Goal: Task Accomplishment & Management: Complete application form

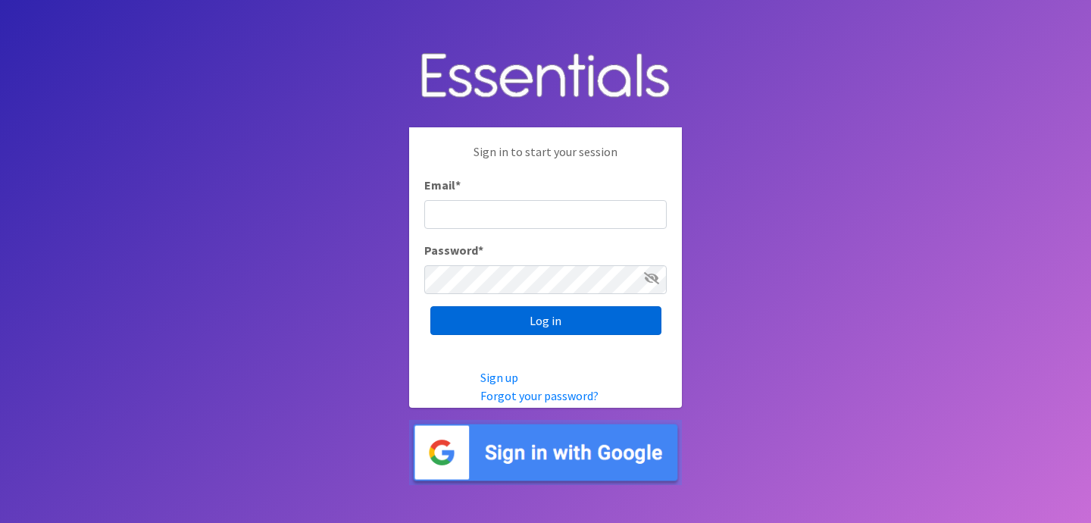
type input "[EMAIL_ADDRESS][DOMAIN_NAME]"
click at [586, 328] on input "Log in" at bounding box center [545, 320] width 231 height 29
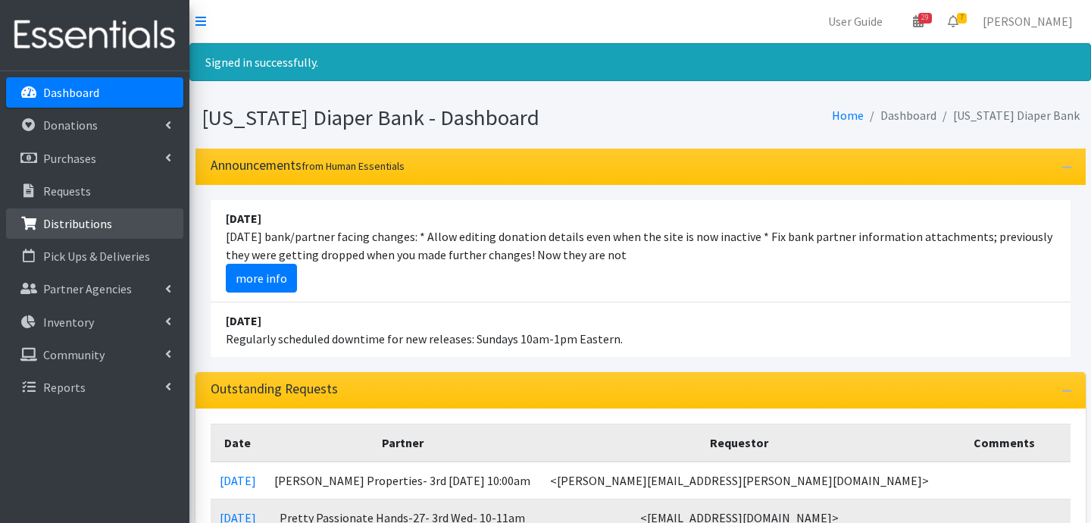
click at [68, 229] on p "Distributions" at bounding box center [77, 223] width 69 height 15
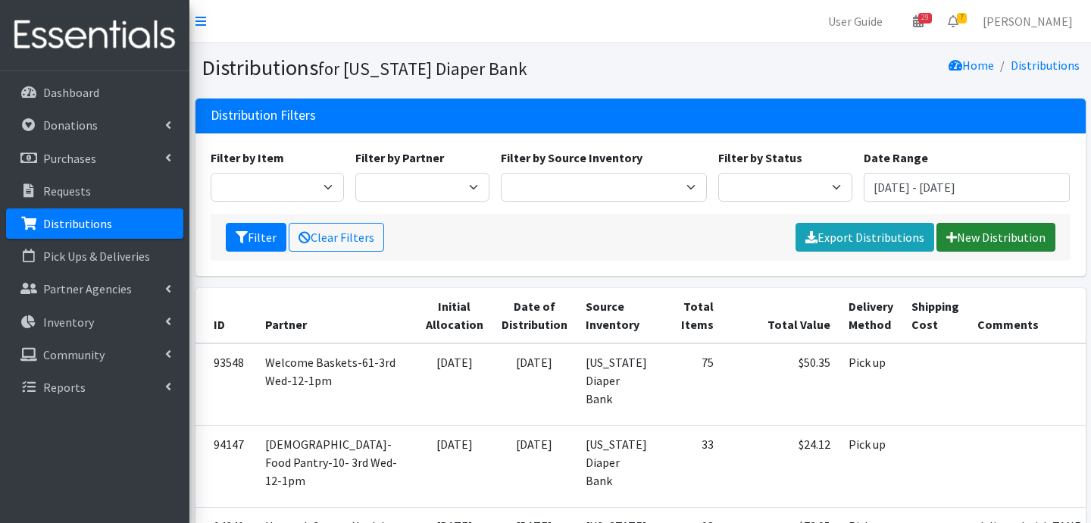
click at [990, 236] on link "New Distribution" at bounding box center [996, 237] width 119 height 29
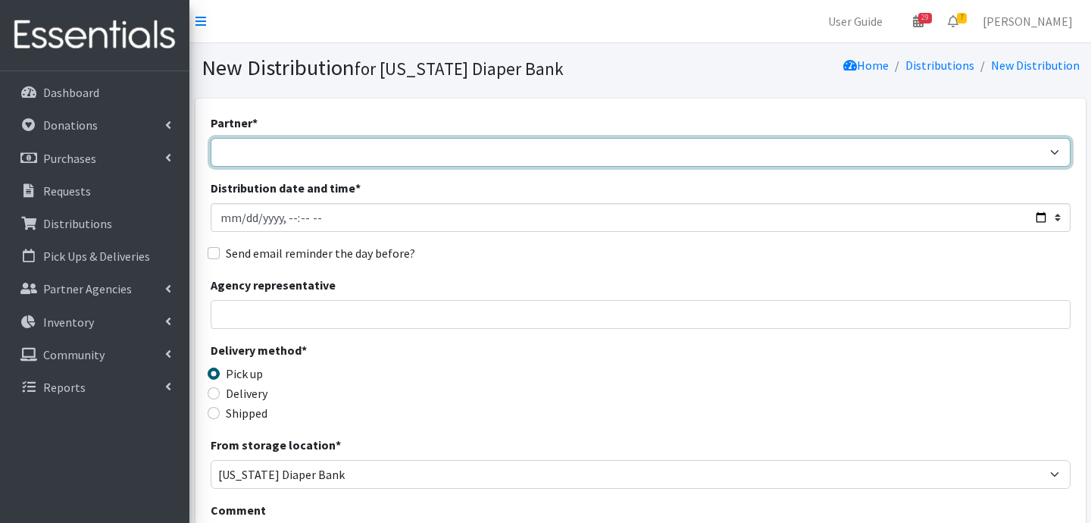
click at [380, 152] on select "ARC Boone and Hendricks County WIC Babies Basic Needs Northern Indiana Baby Ble…" at bounding box center [641, 152] width 860 height 29
select select "5004"
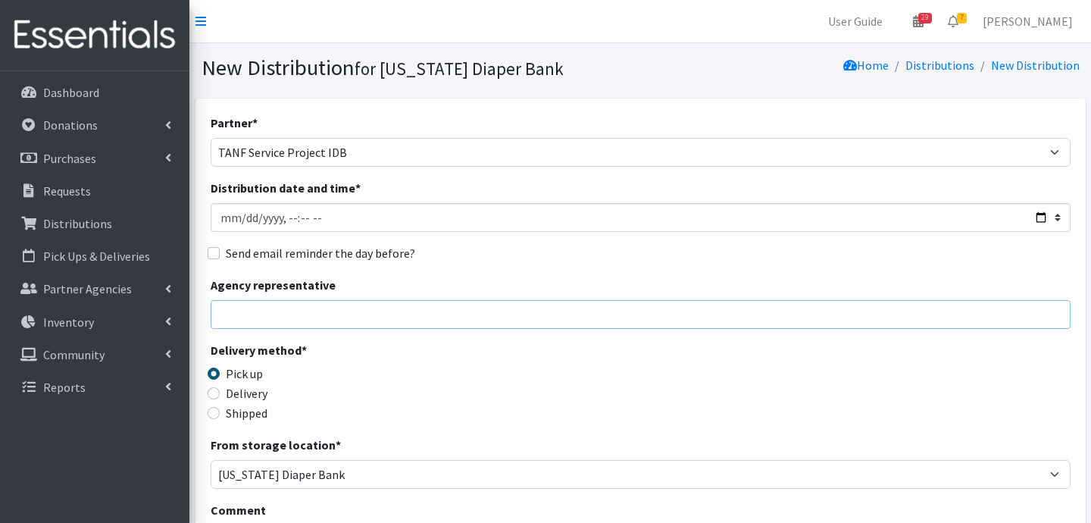
click at [328, 311] on input "Agency representative" at bounding box center [641, 314] width 860 height 29
type input "Jessica Taylor"
click at [213, 390] on input "Delivery" at bounding box center [214, 393] width 12 height 12
radio input "true"
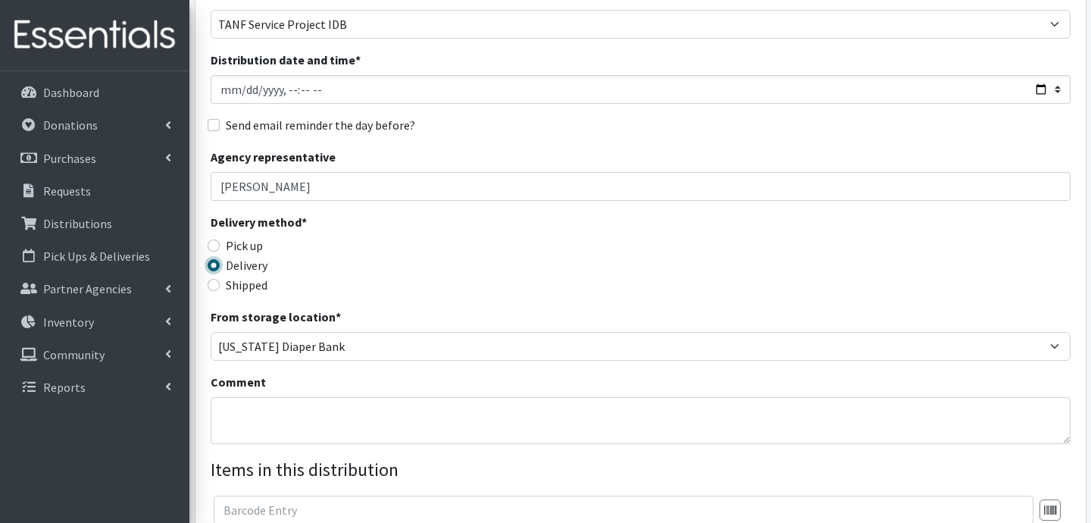
scroll to position [129, 0]
click at [321, 408] on textarea "Comment" at bounding box center [641, 419] width 860 height 47
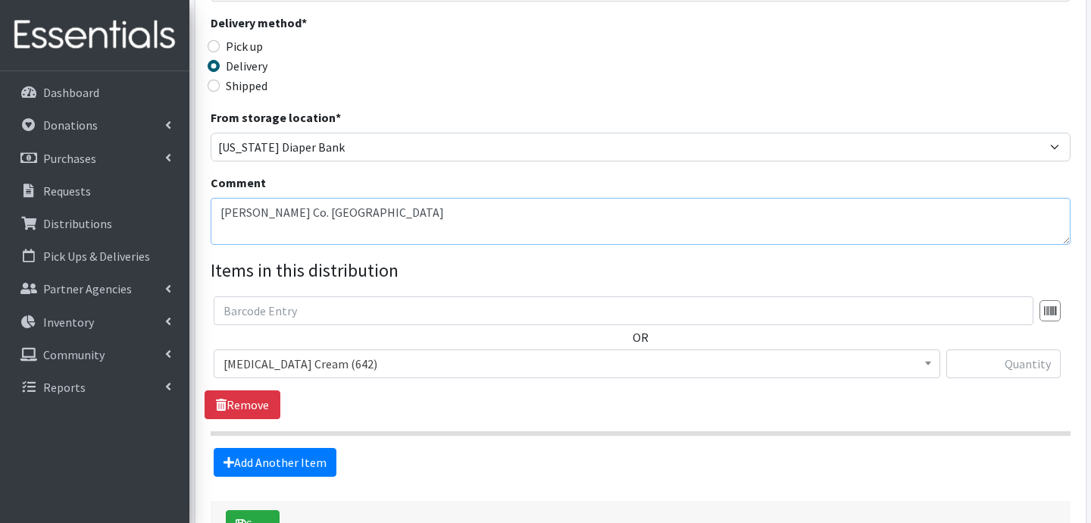
scroll to position [329, 0]
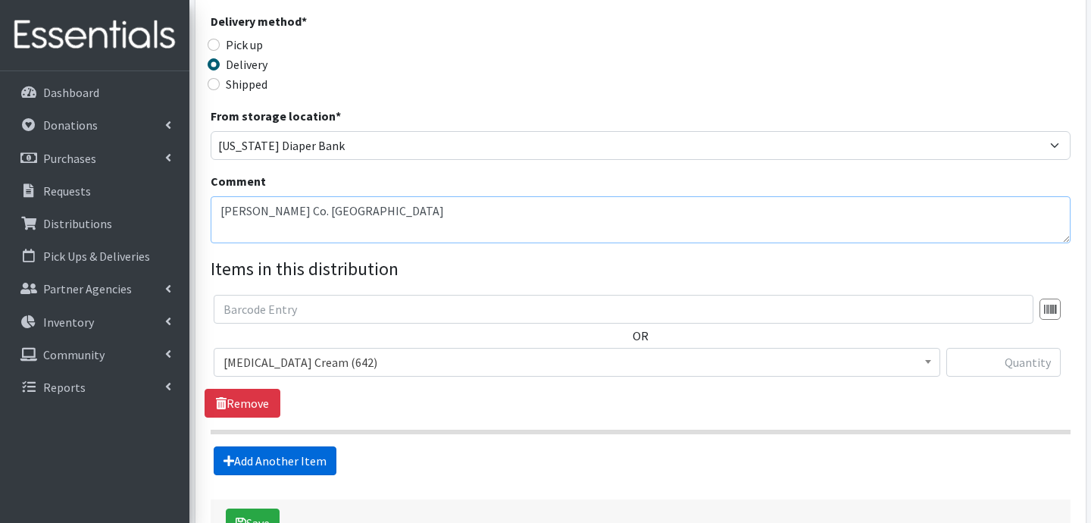
type textarea "Marion Co. Shadeland Station"
click at [246, 453] on link "Add Another Item" at bounding box center [275, 460] width 123 height 29
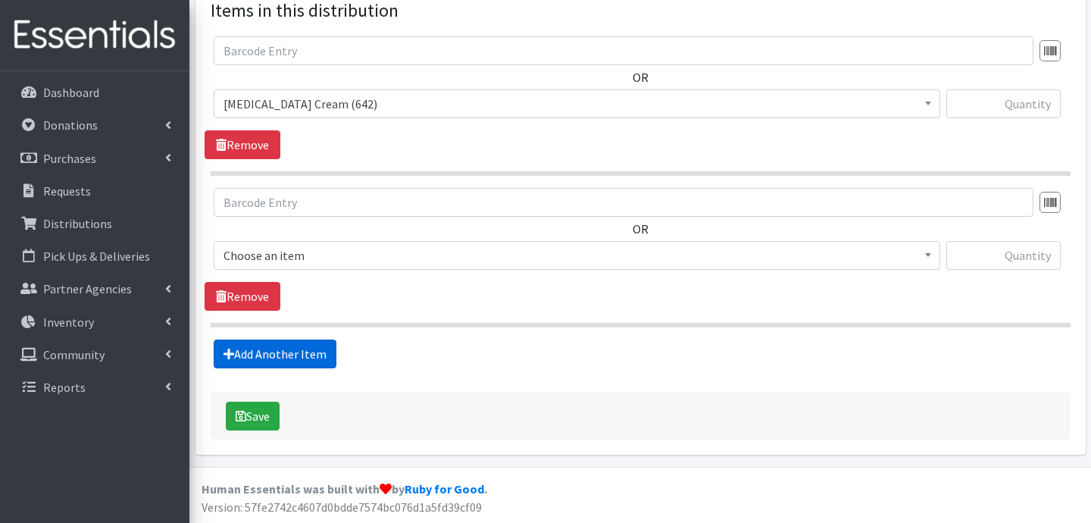
click at [284, 362] on link "Add Another Item" at bounding box center [275, 354] width 123 height 29
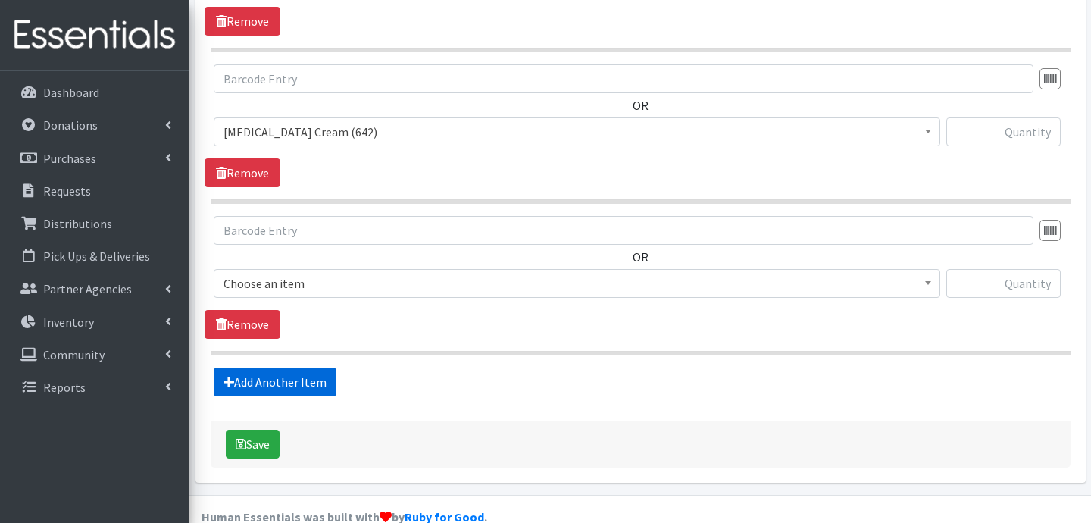
scroll to position [739, 0]
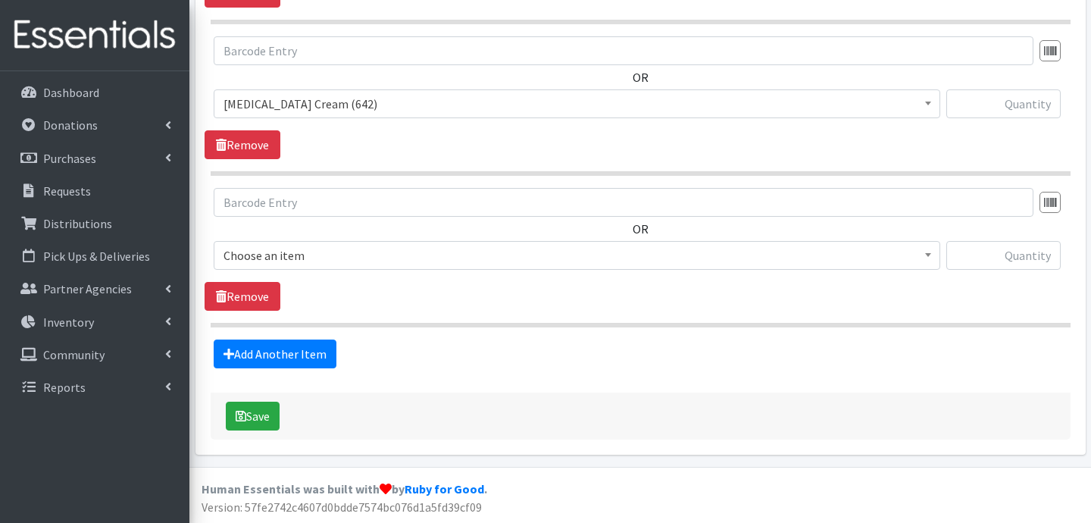
click at [309, 336] on fieldset "Items in this distribution OR Diaper Rash Cream (642) Kids (Newborn) (73259) Ki…" at bounding box center [641, 106] width 860 height 523
click at [309, 341] on link "Add Another Item" at bounding box center [275, 354] width 123 height 29
click at [302, 345] on link "Add Another Item" at bounding box center [275, 354] width 123 height 29
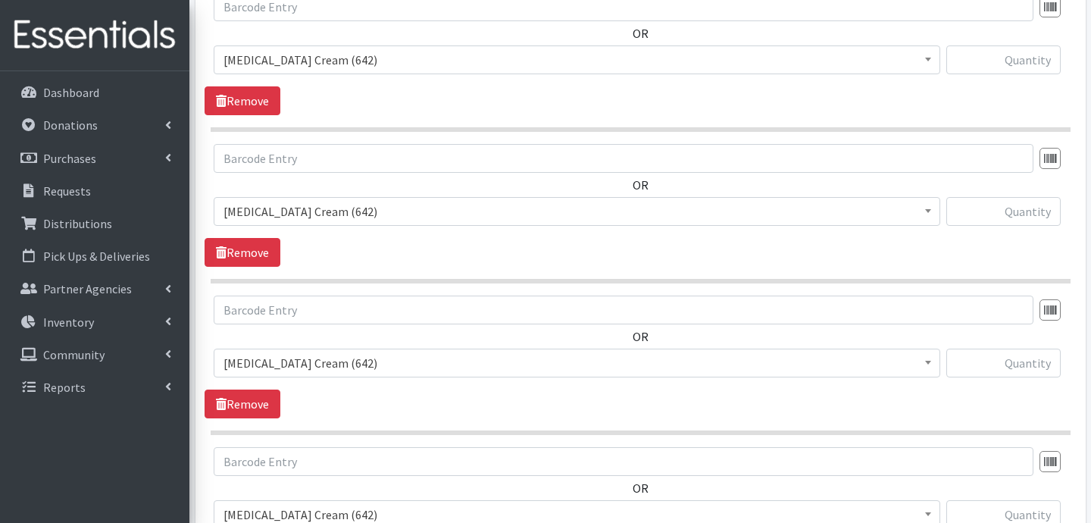
scroll to position [628, 0]
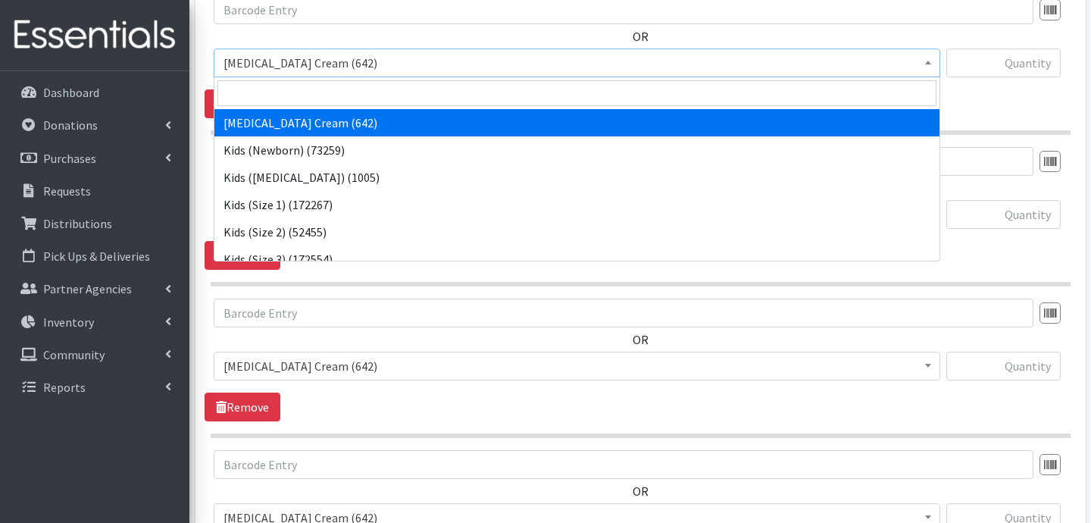
click at [435, 61] on span "Diaper Rash Cream (642)" at bounding box center [577, 62] width 707 height 21
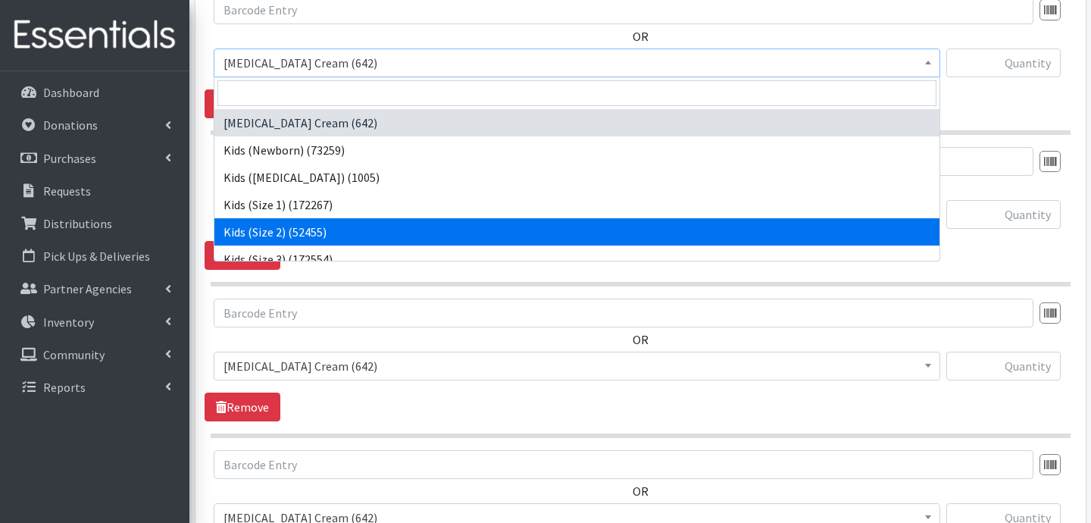
select select "3420"
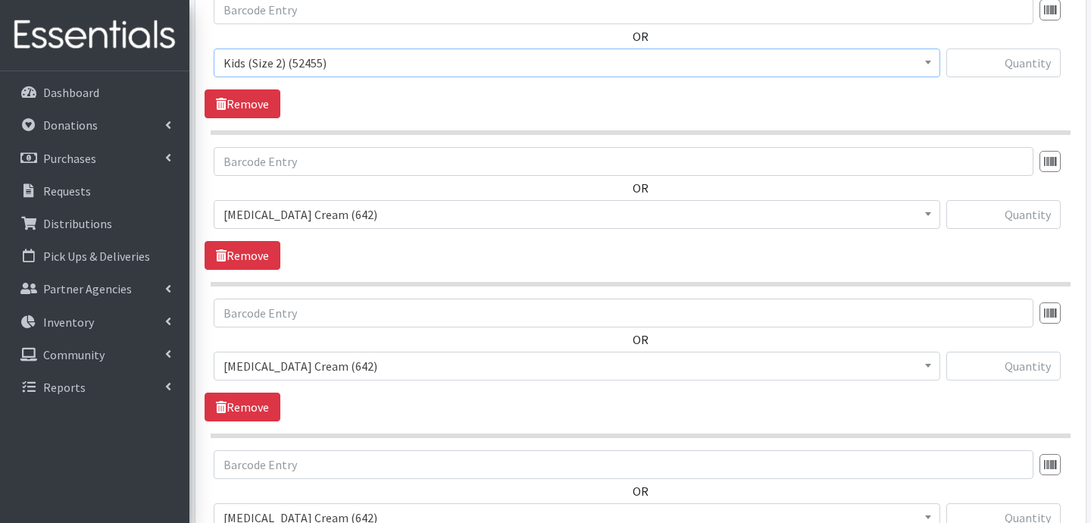
click at [389, 211] on span "Diaper Rash Cream (642)" at bounding box center [577, 214] width 707 height 21
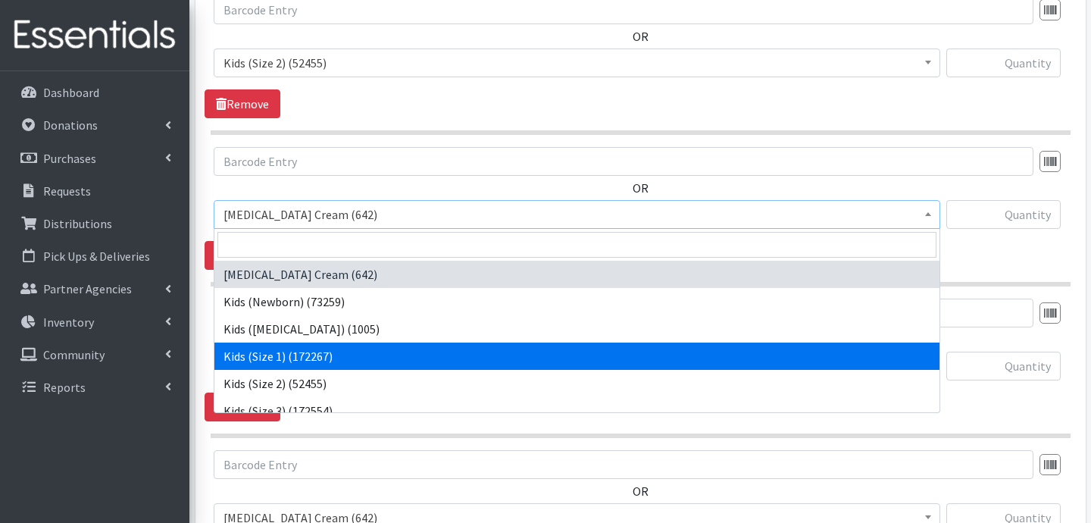
scroll to position [50, 0]
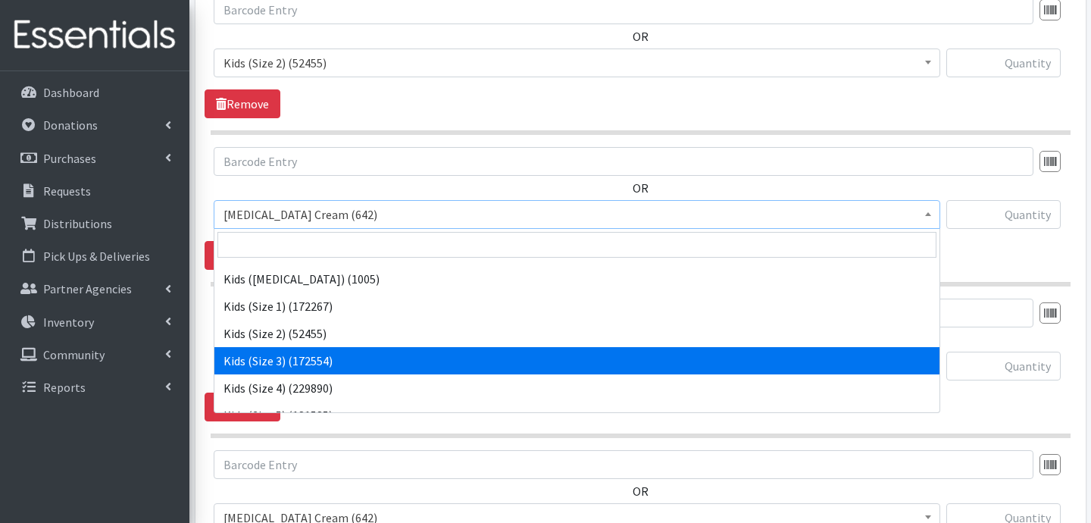
select select "3393"
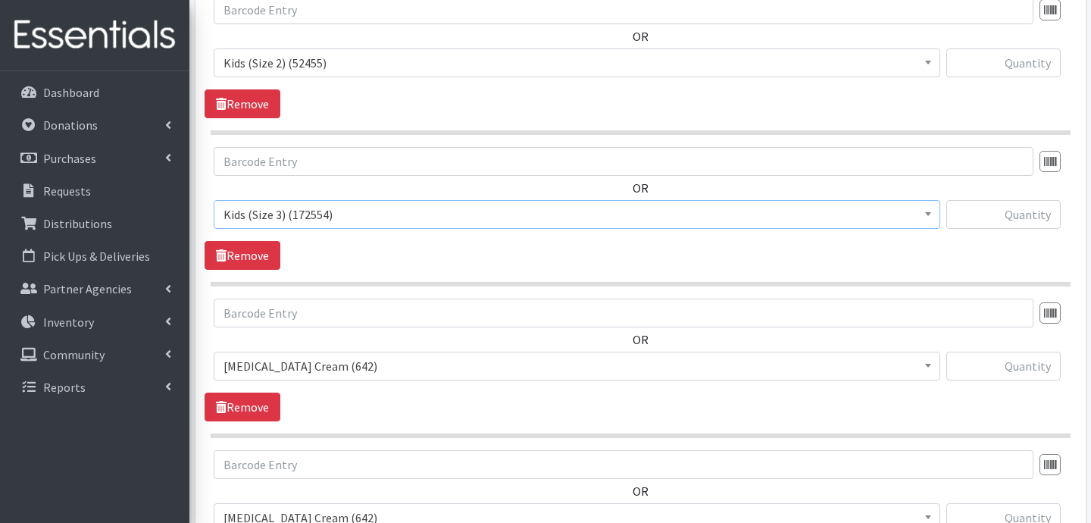
click at [355, 370] on span "Diaper Rash Cream (642)" at bounding box center [577, 365] width 707 height 21
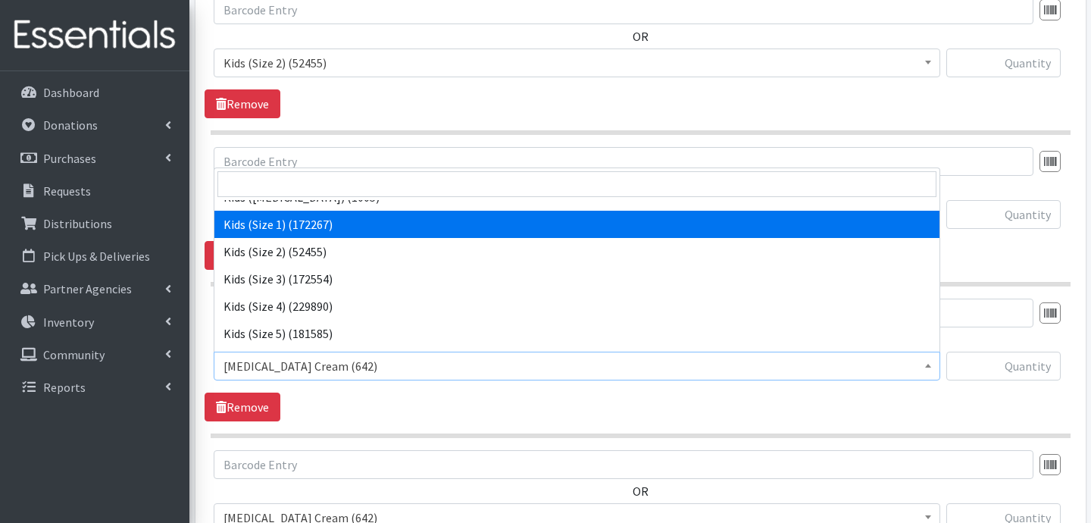
scroll to position [72, 0]
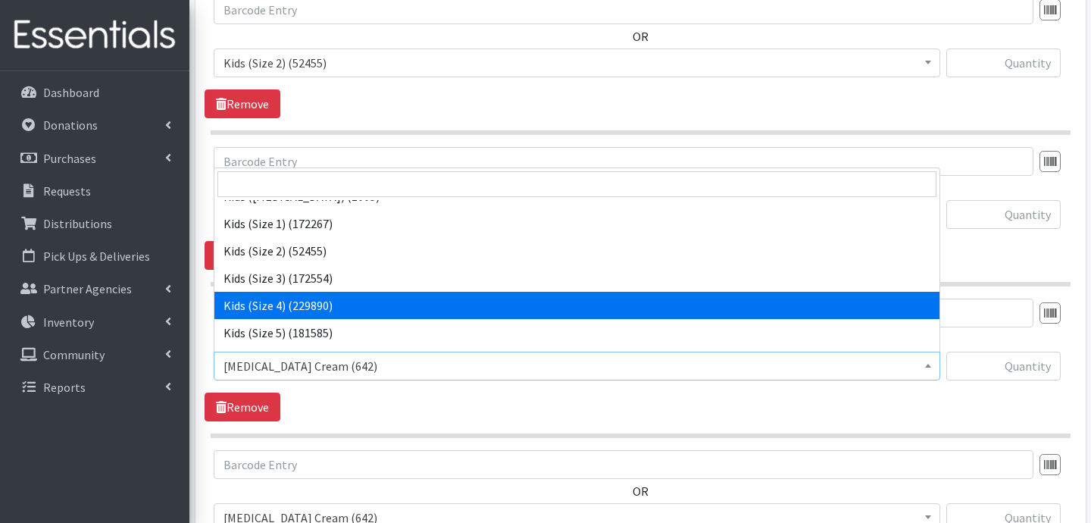
select select "3394"
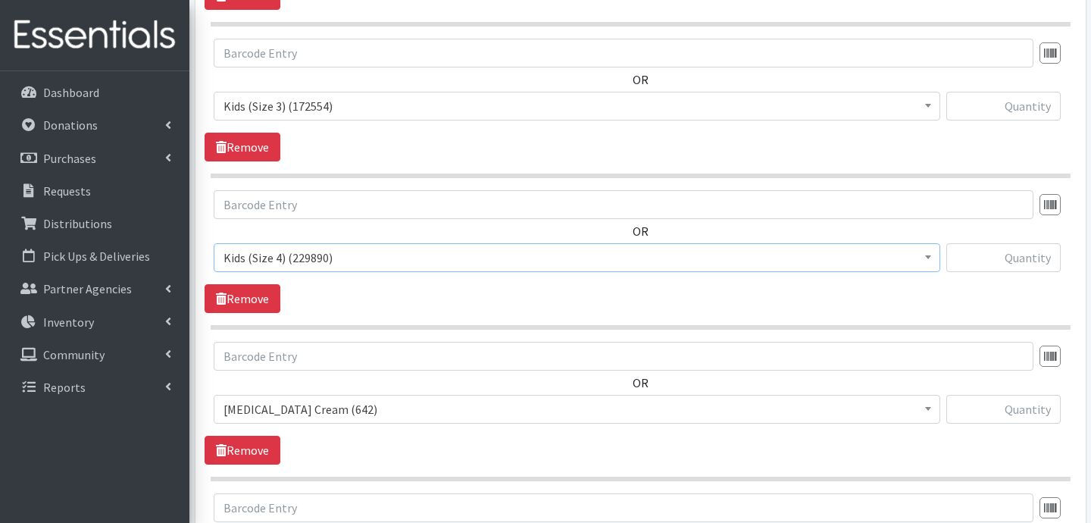
scroll to position [770, 0]
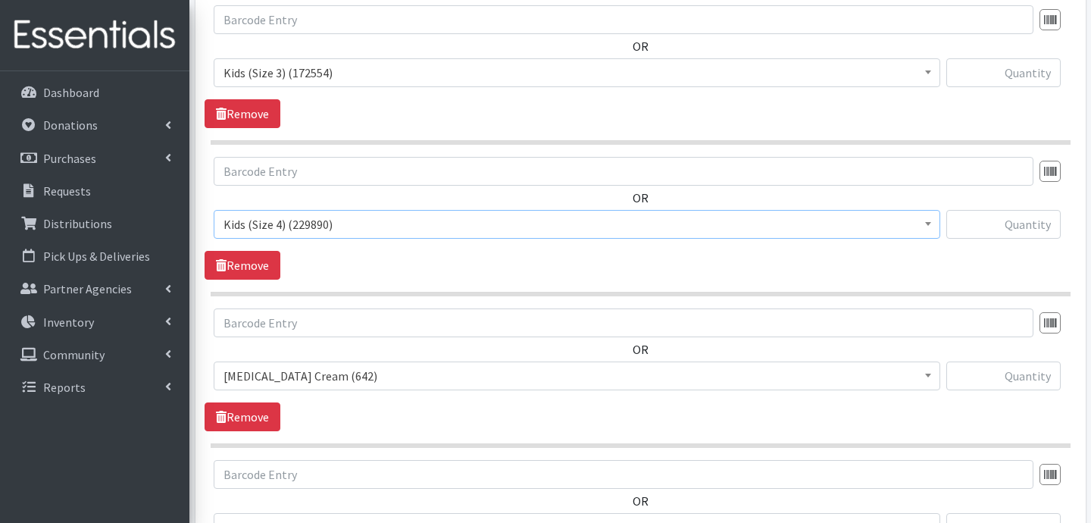
click at [321, 376] on span "Diaper Rash Cream (642)" at bounding box center [577, 375] width 707 height 21
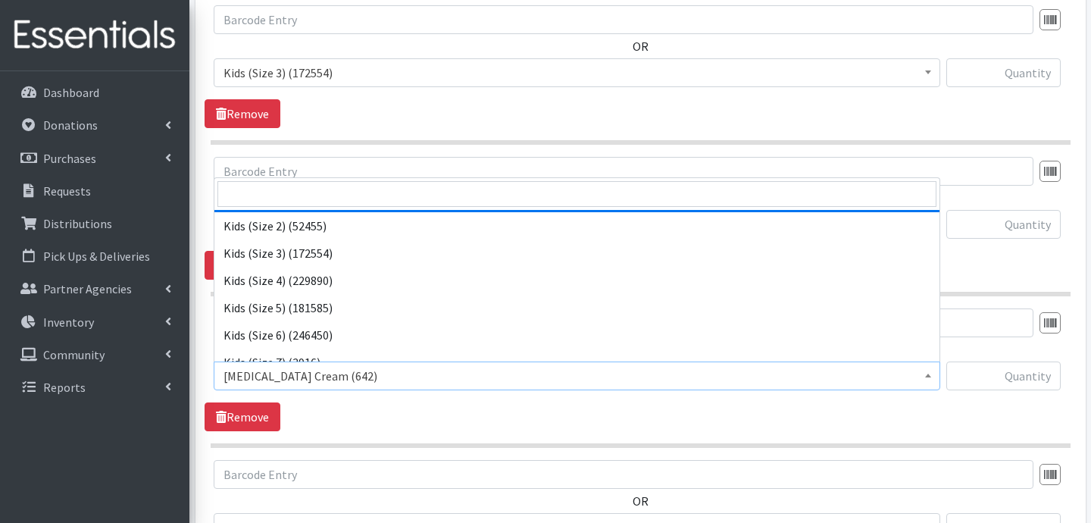
scroll to position [108, 0]
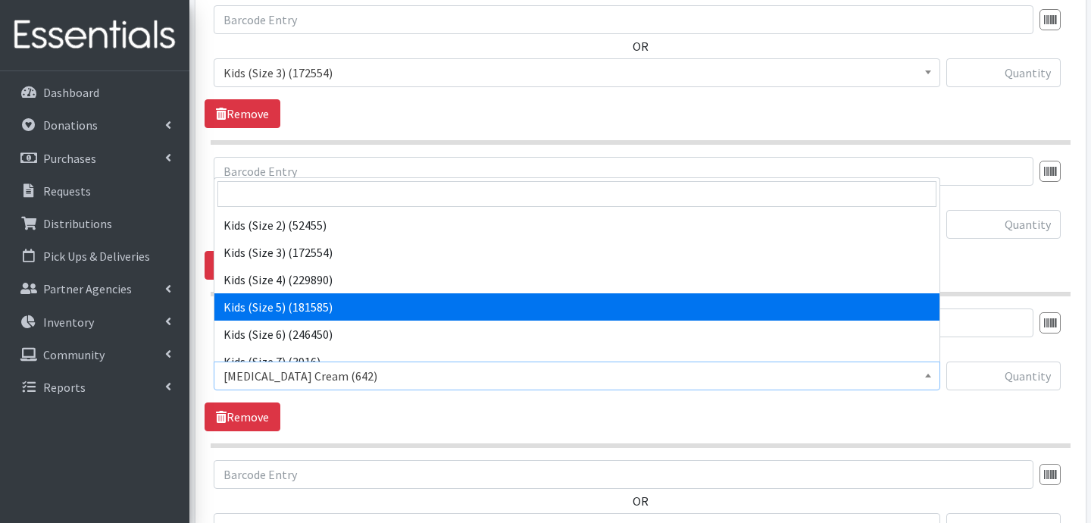
select select "3407"
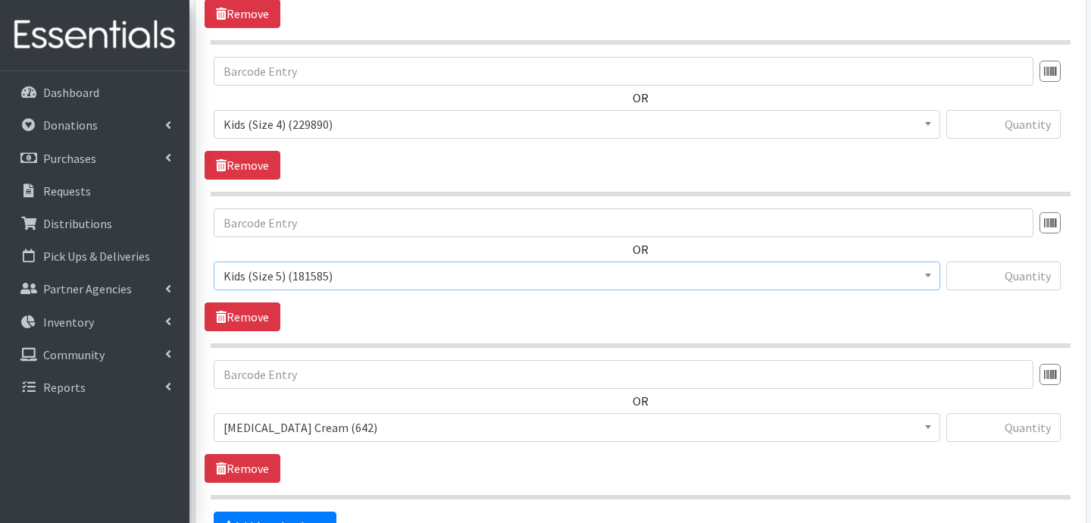
scroll to position [872, 0]
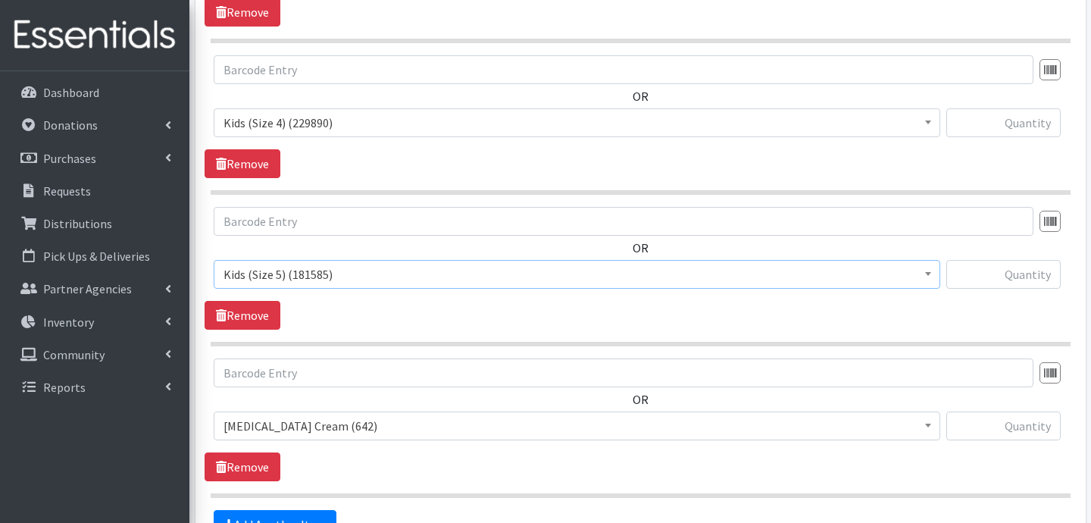
click at [311, 426] on span "Diaper Rash Cream (642)" at bounding box center [577, 425] width 707 height 21
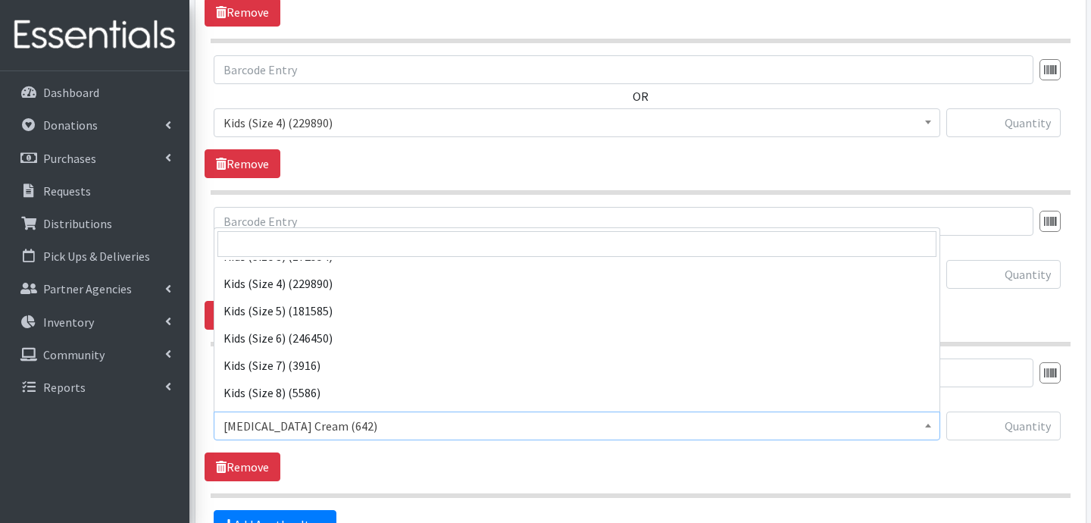
scroll to position [155, 0]
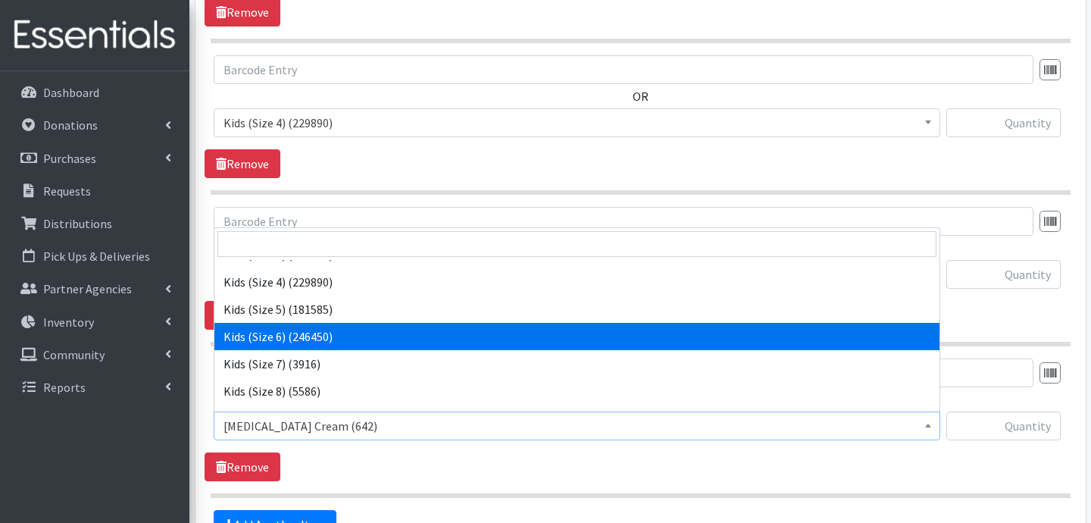
select select "3419"
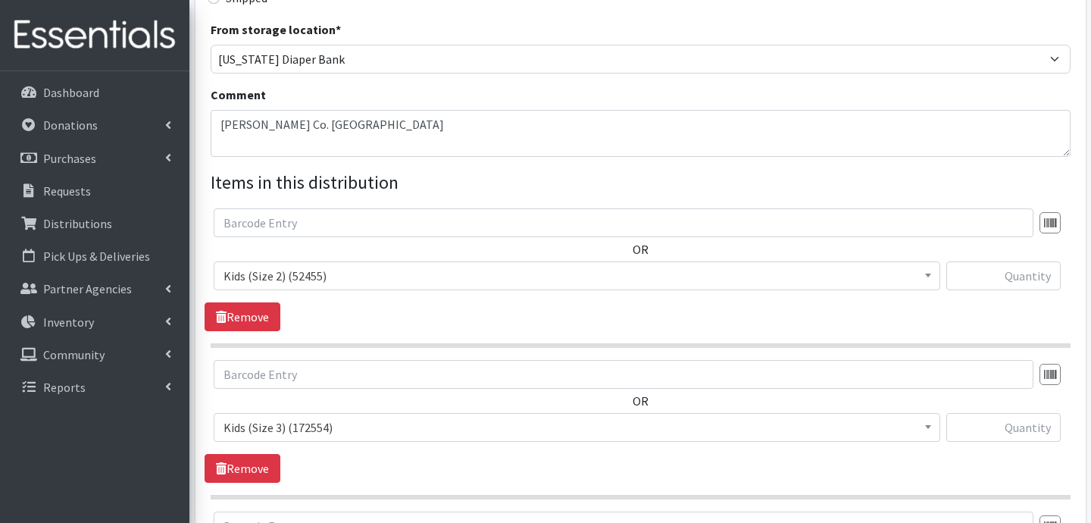
scroll to position [404, 0]
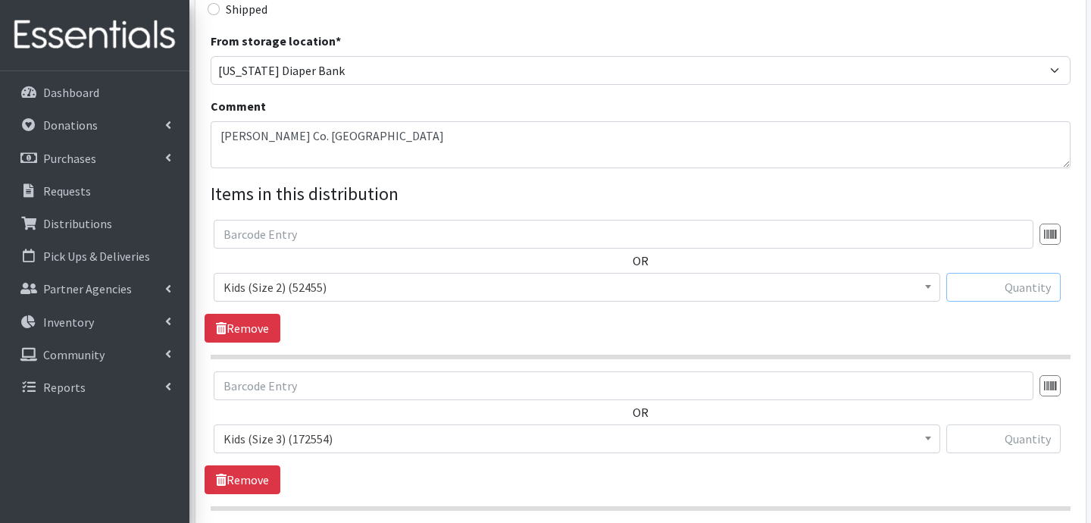
click at [1032, 286] on input "text" at bounding box center [1004, 287] width 114 height 29
type input "200"
click at [1036, 434] on input "text" at bounding box center [1004, 438] width 114 height 29
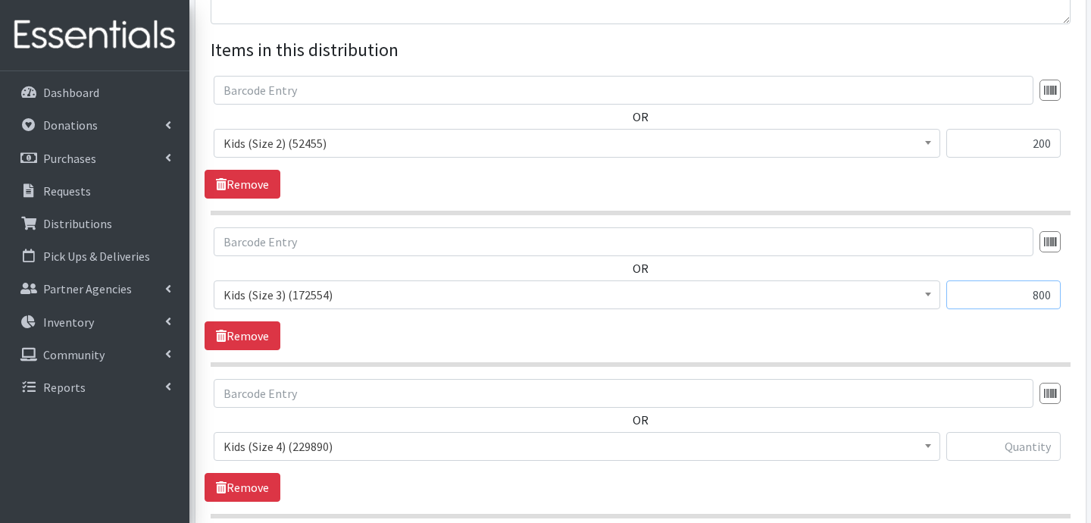
scroll to position [550, 0]
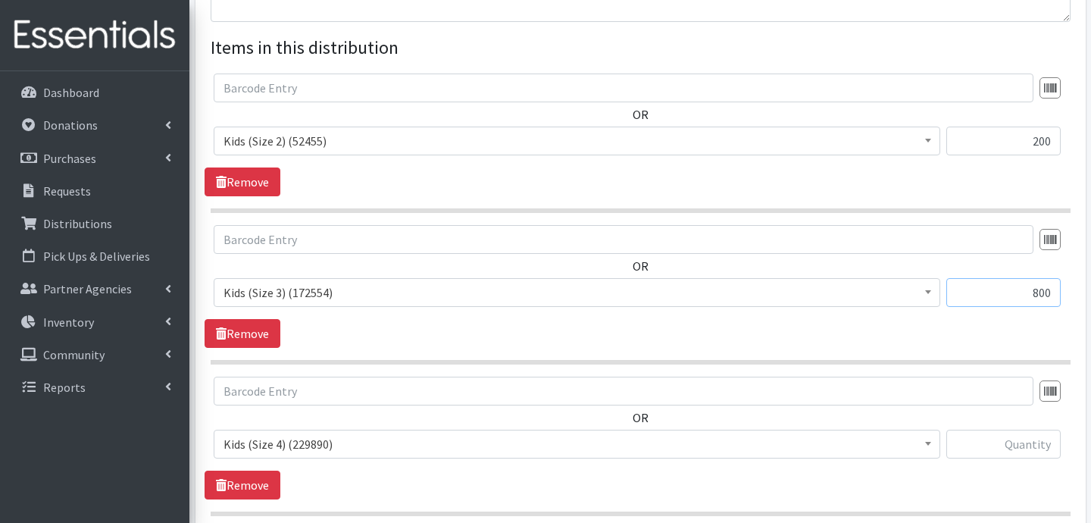
type input "800"
click at [1006, 439] on input "text" at bounding box center [1004, 444] width 114 height 29
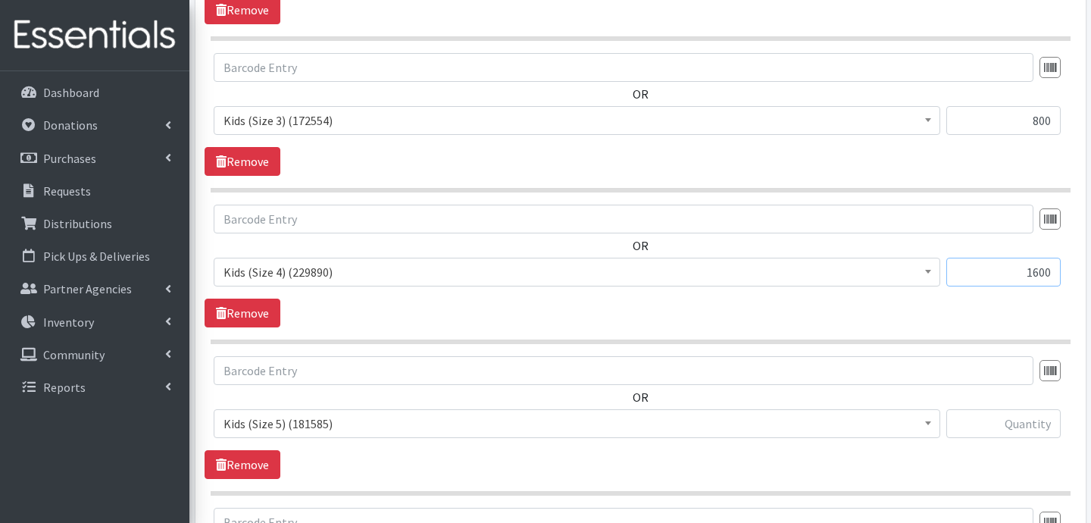
scroll to position [725, 0]
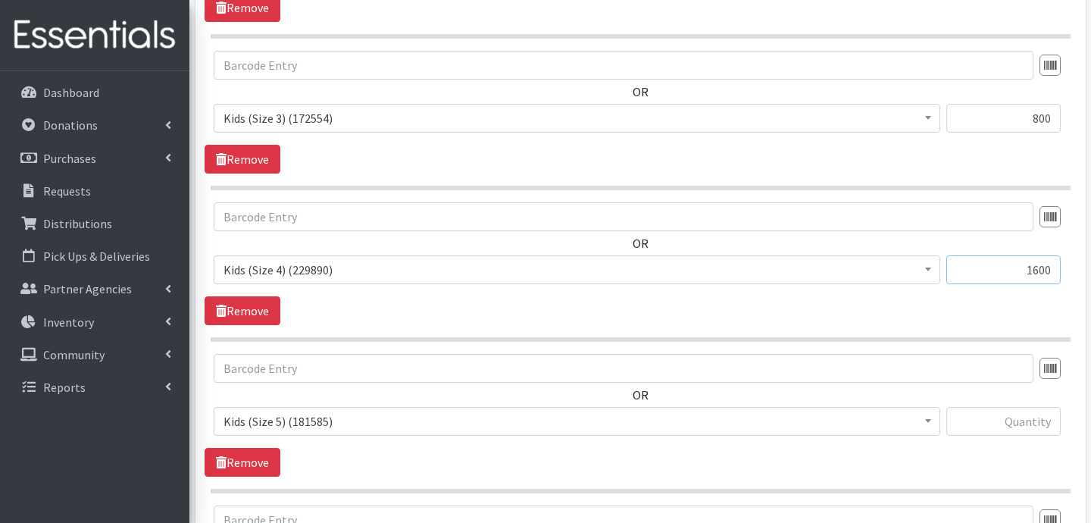
type input "1600"
click at [991, 427] on input "text" at bounding box center [1004, 421] width 114 height 29
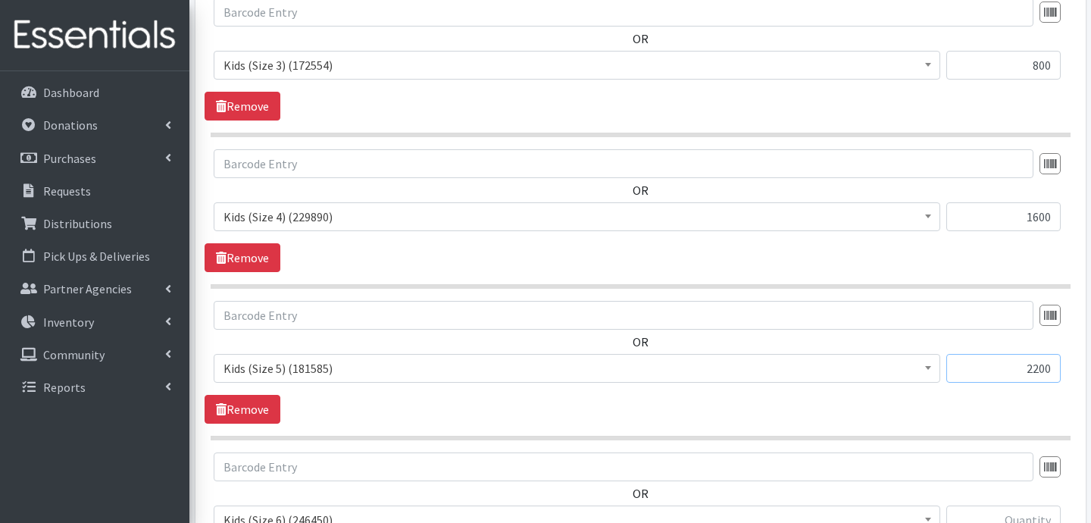
scroll to position [806, 0]
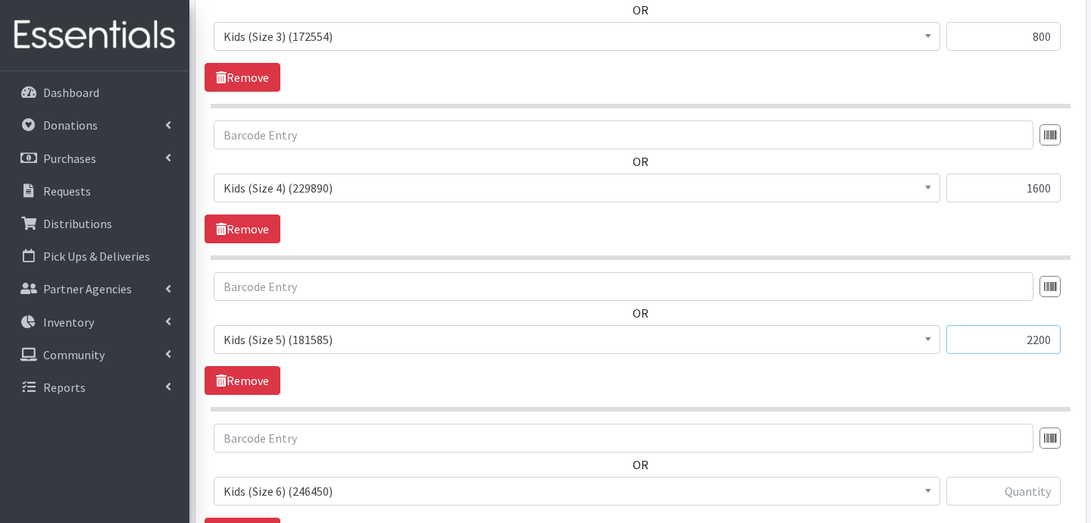
type input "2200"
click at [1020, 483] on input "text" at bounding box center [1004, 491] width 114 height 29
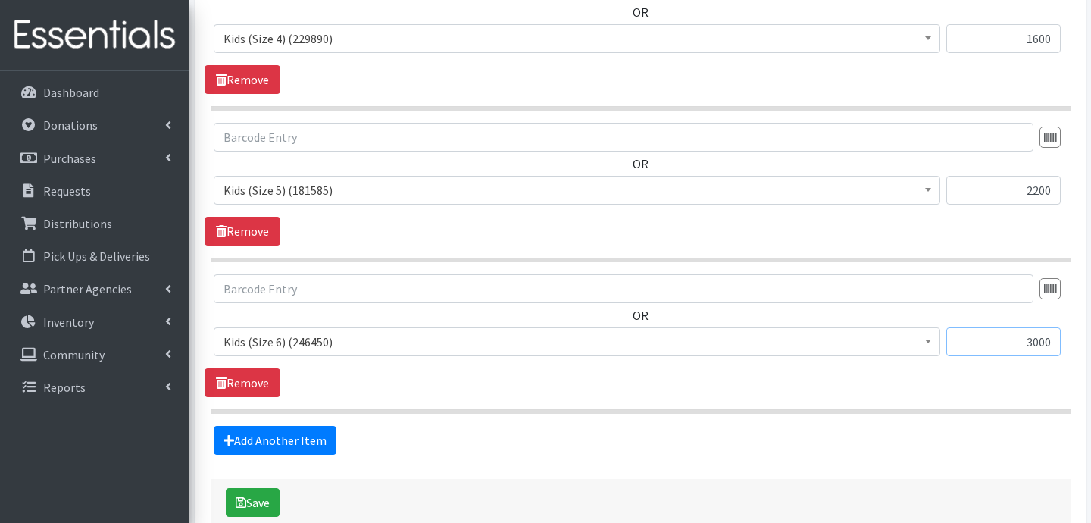
scroll to position [964, 0]
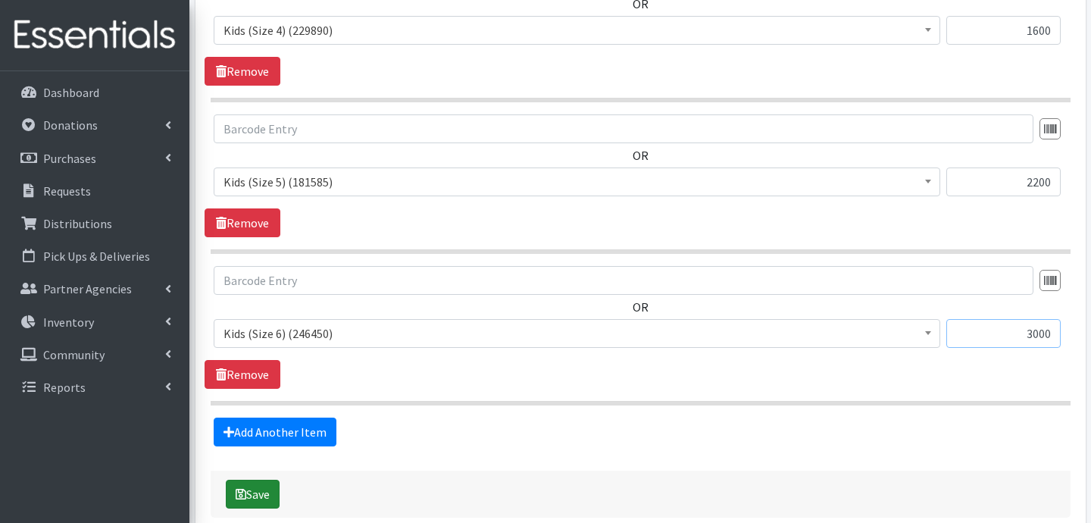
type input "3000"
click at [263, 502] on button "Save" at bounding box center [253, 494] width 54 height 29
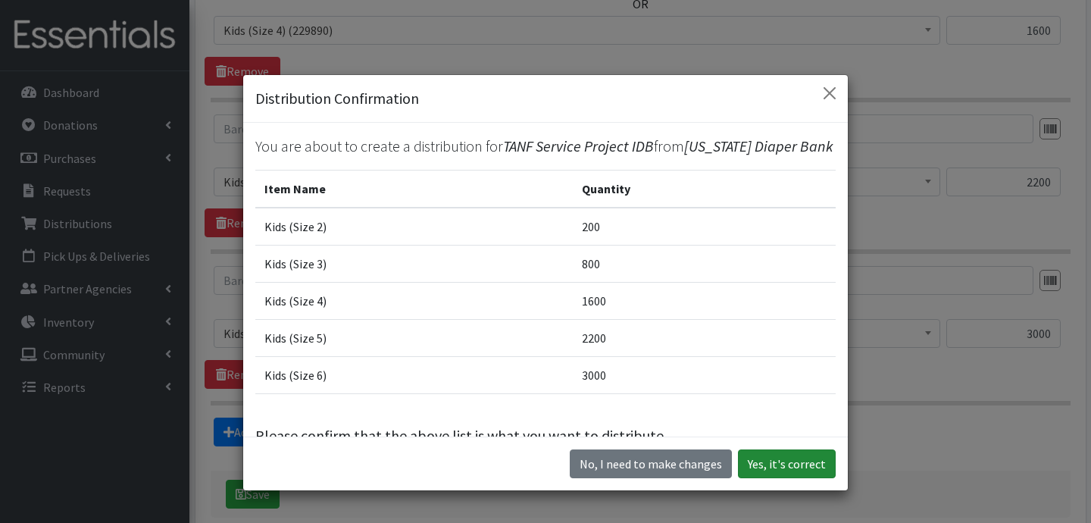
click at [808, 462] on button "Yes, it's correct" at bounding box center [787, 463] width 98 height 29
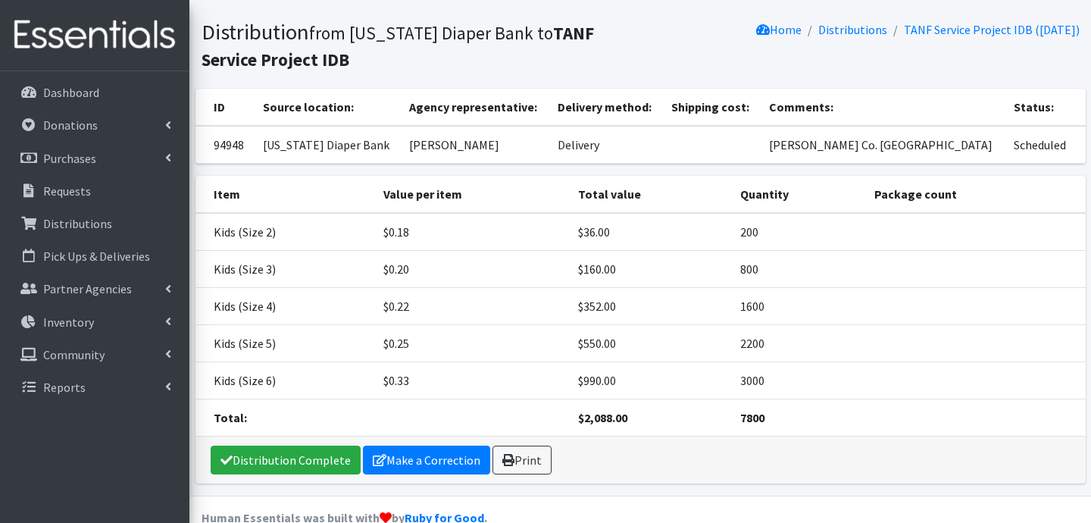
scroll to position [115, 0]
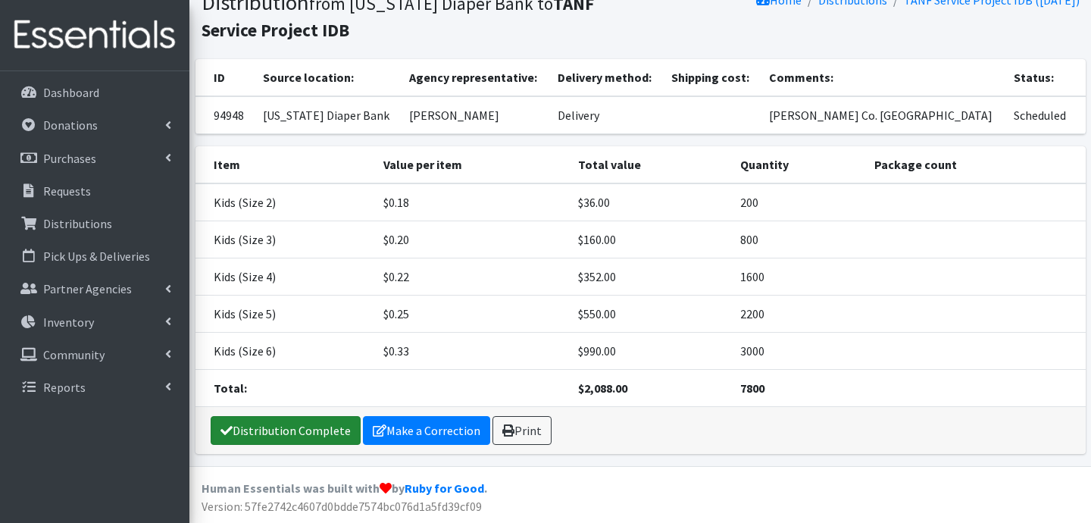
click at [302, 425] on link "Distribution Complete" at bounding box center [286, 430] width 150 height 29
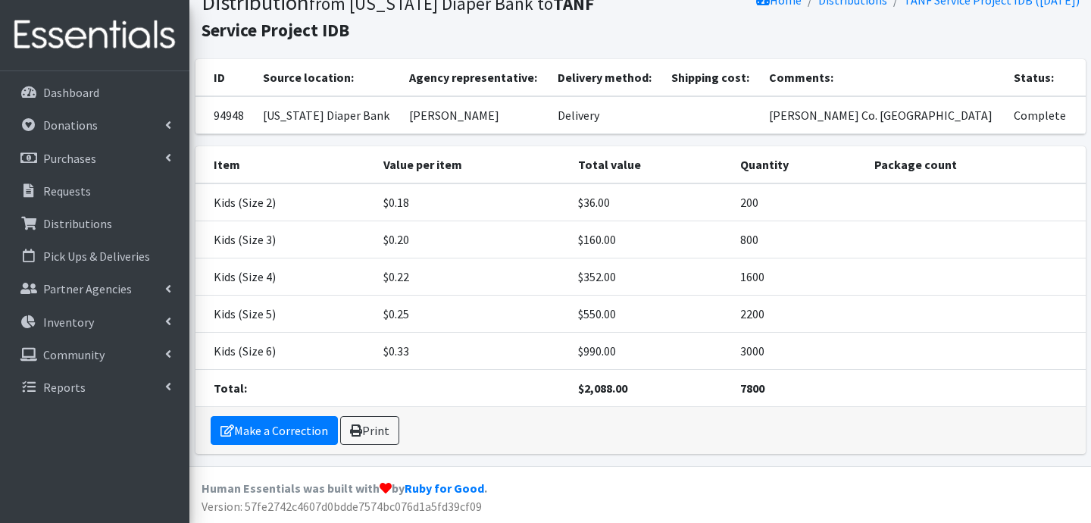
scroll to position [0, 0]
